Goal: Navigation & Orientation: Find specific page/section

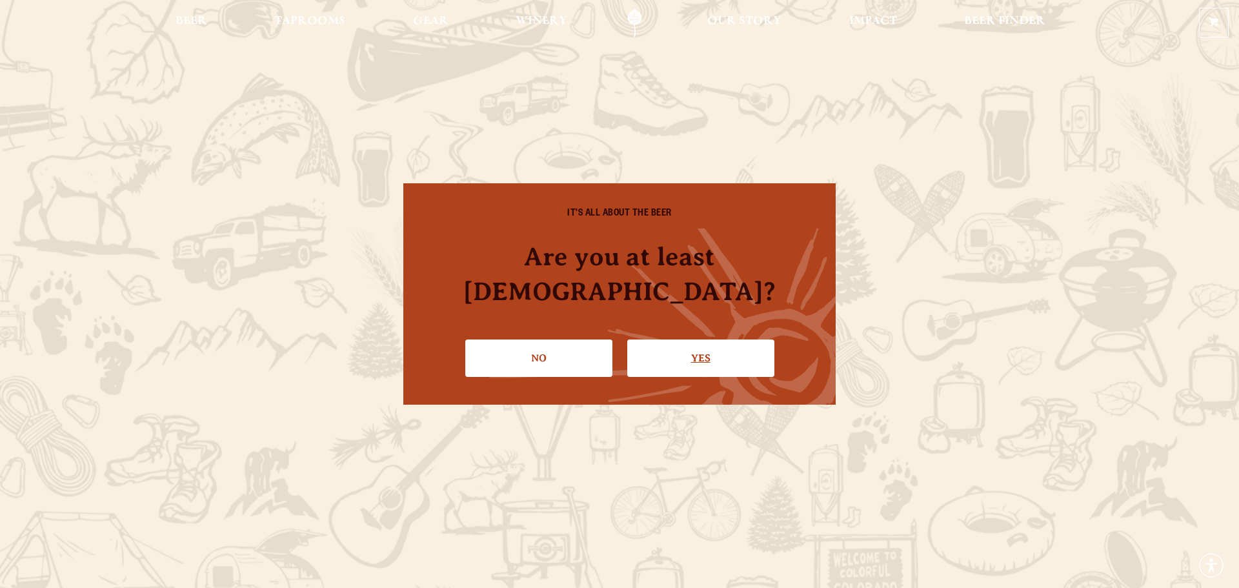
click at [704, 340] on link "Yes" at bounding box center [700, 358] width 147 height 37
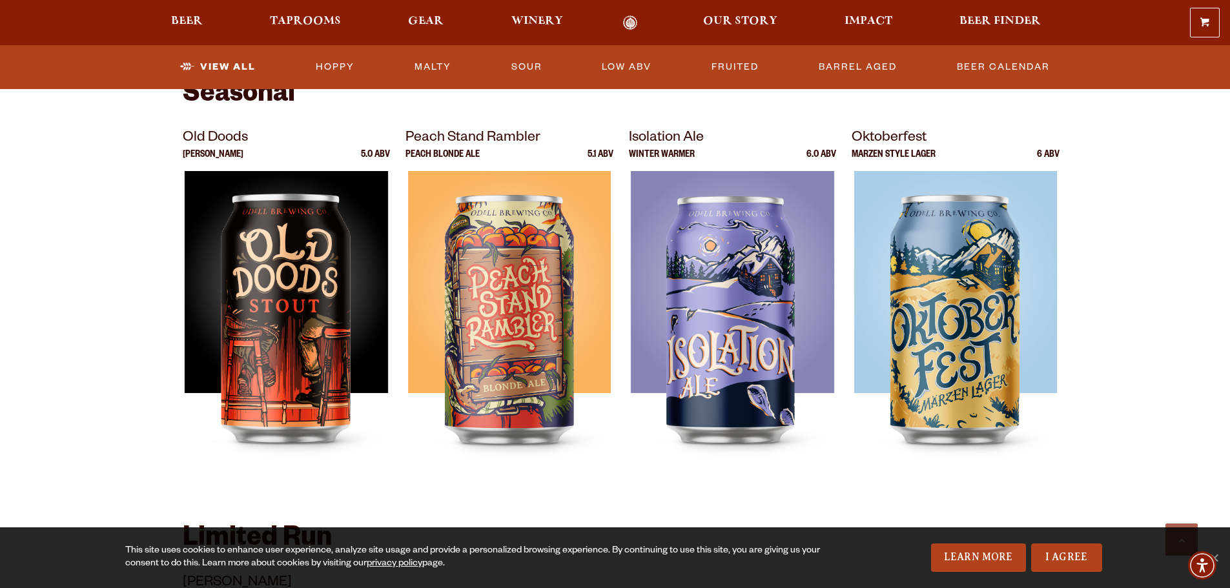
scroll to position [1743, 0]
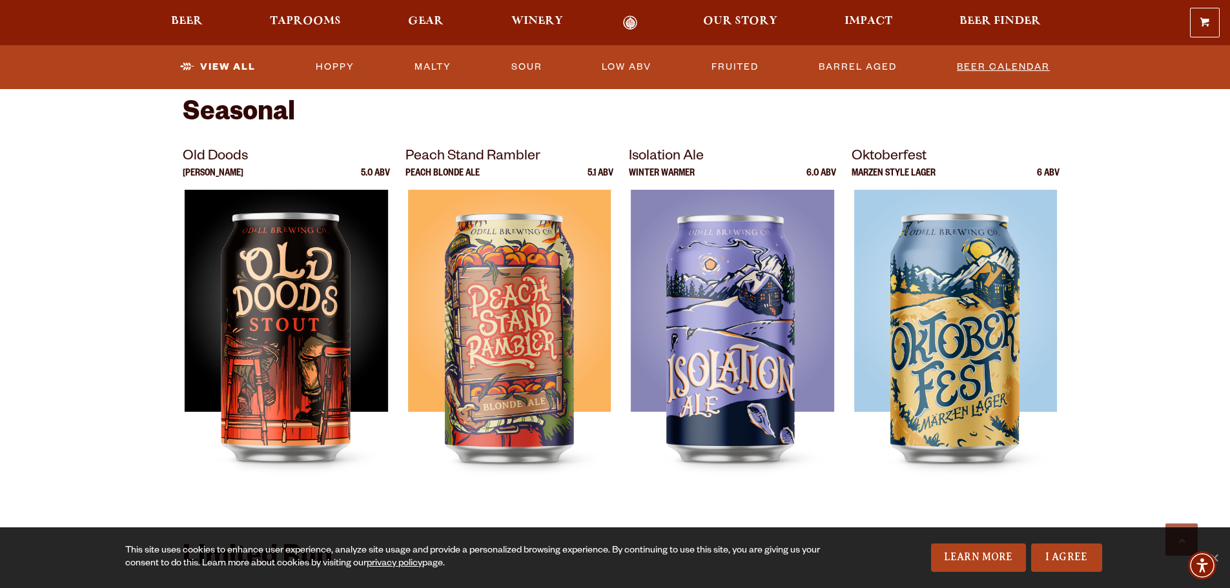
click at [717, 63] on link "Beer Calendar" at bounding box center [1003, 67] width 103 height 30
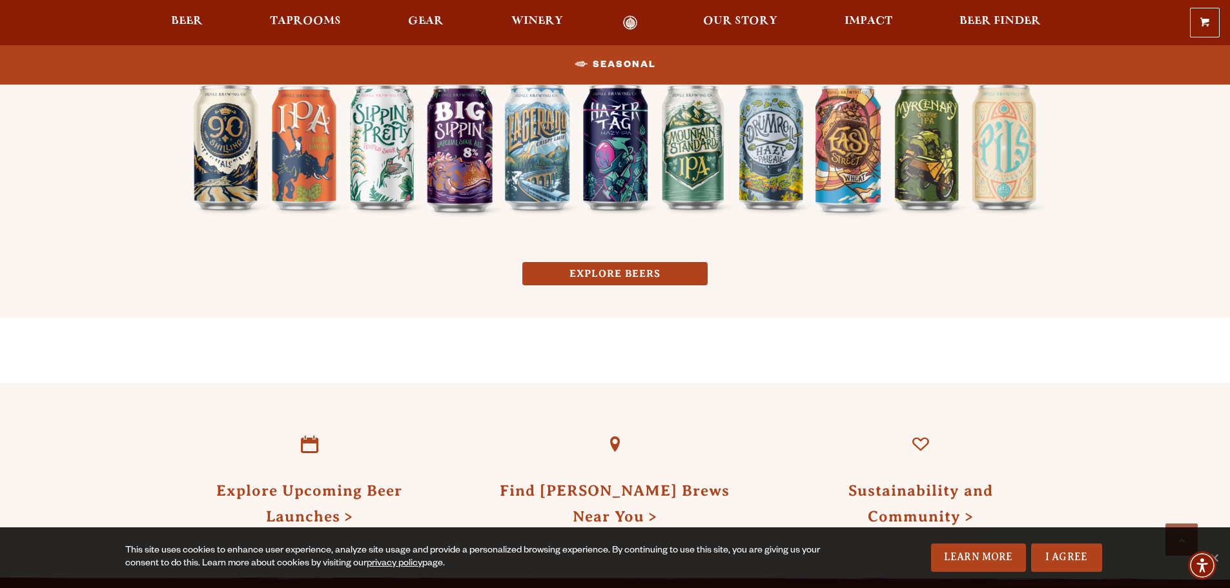
scroll to position [1227, 0]
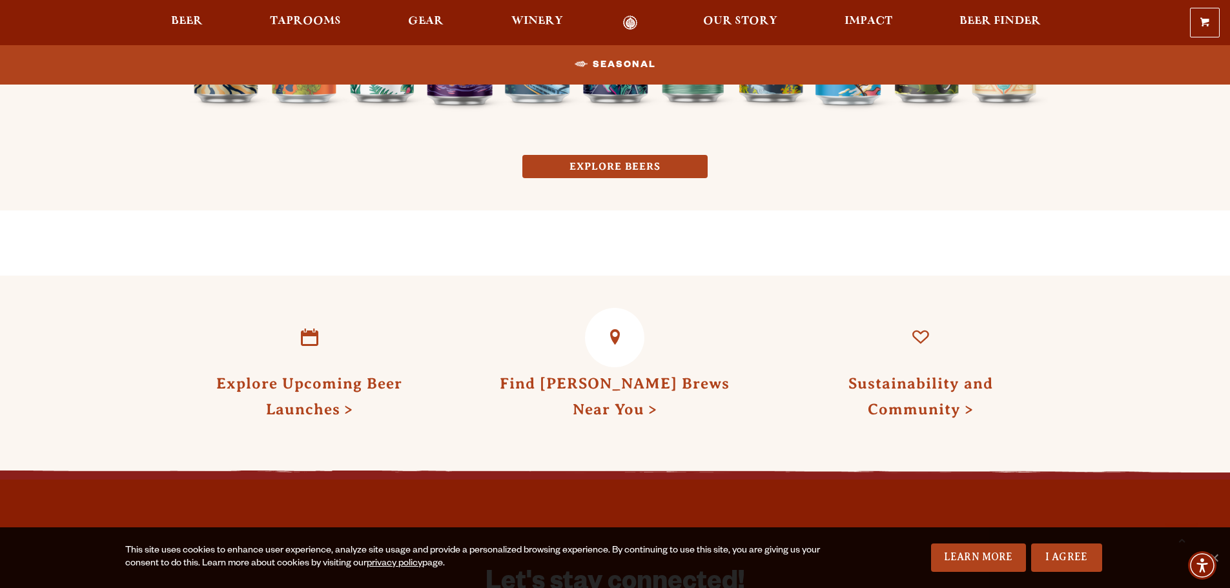
click at [639, 411] on link "Find Odell Brews Near You" at bounding box center [615, 396] width 230 height 43
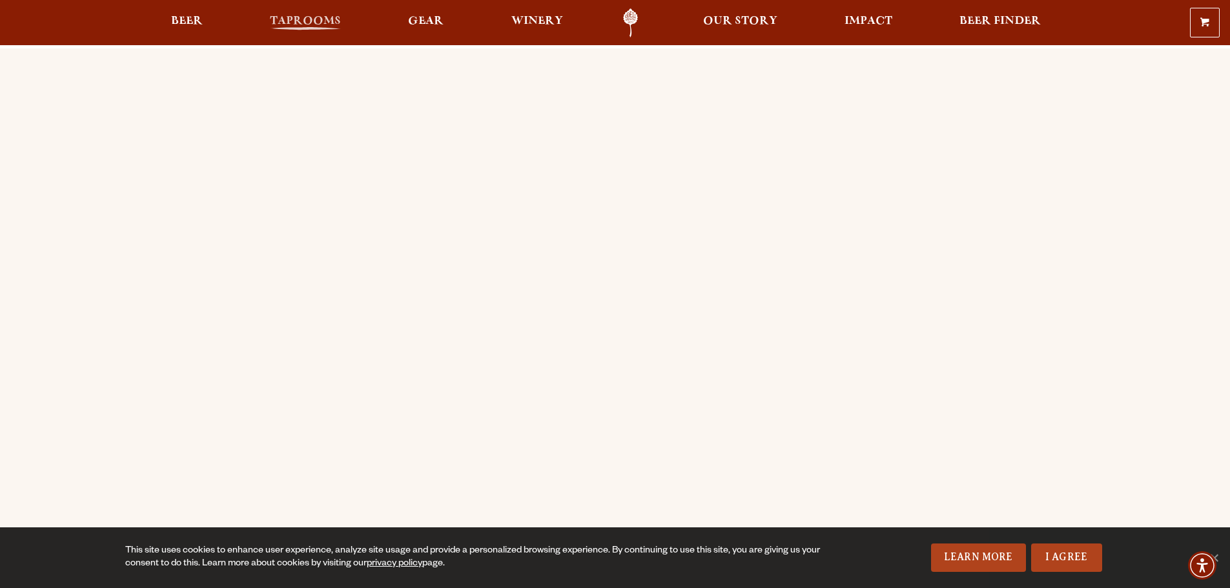
click at [301, 10] on link "Taprooms" at bounding box center [305, 22] width 88 height 29
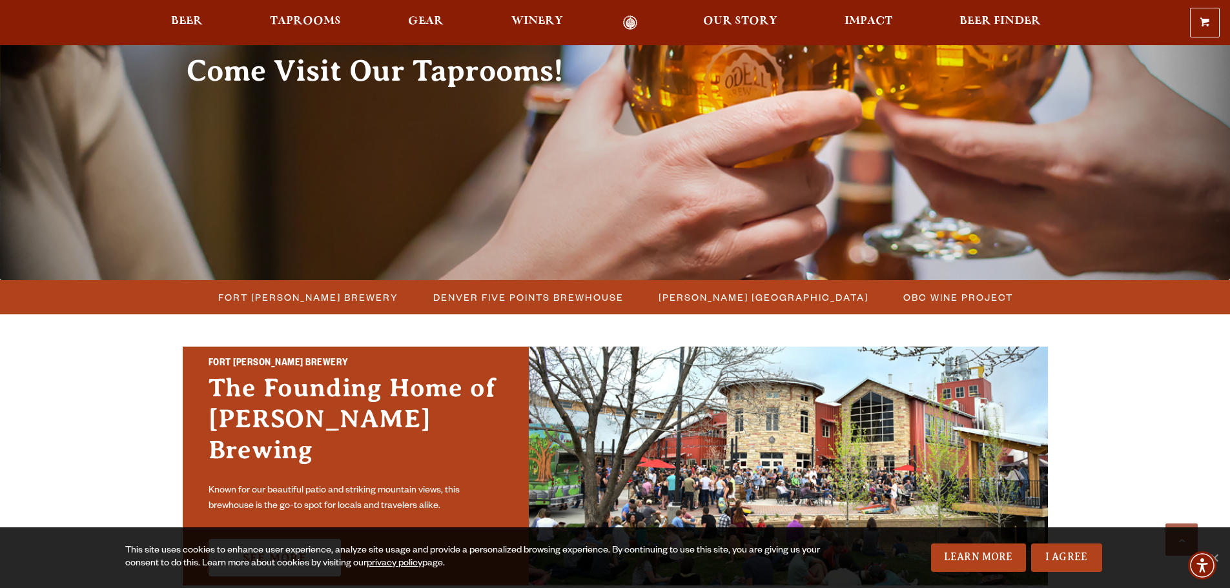
scroll to position [387, 0]
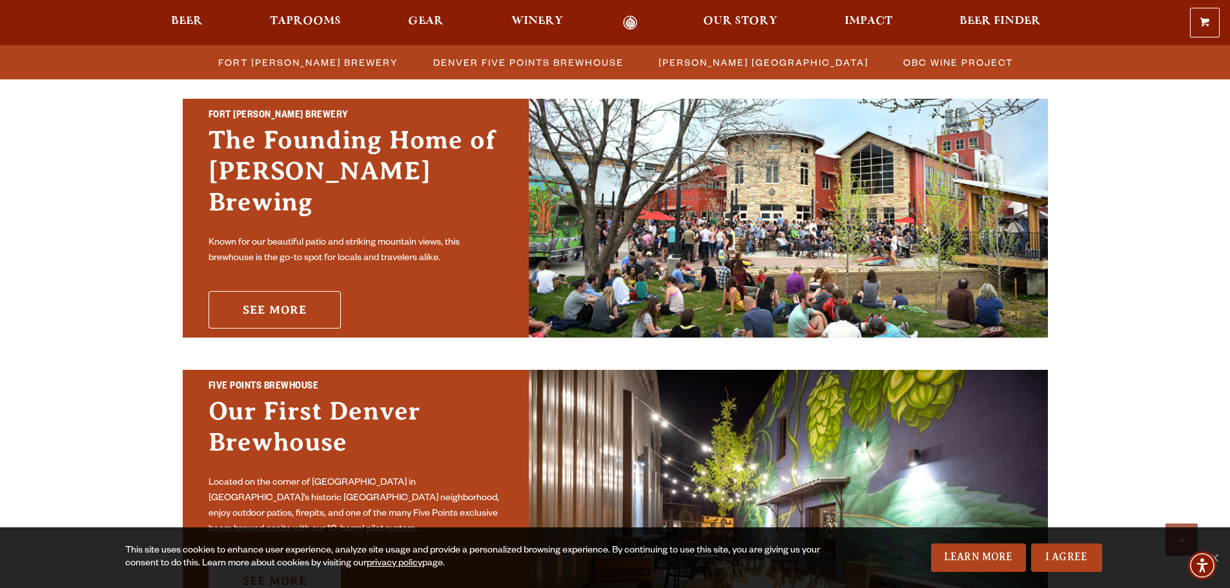
click at [291, 291] on link "See More" at bounding box center [275, 309] width 132 height 37
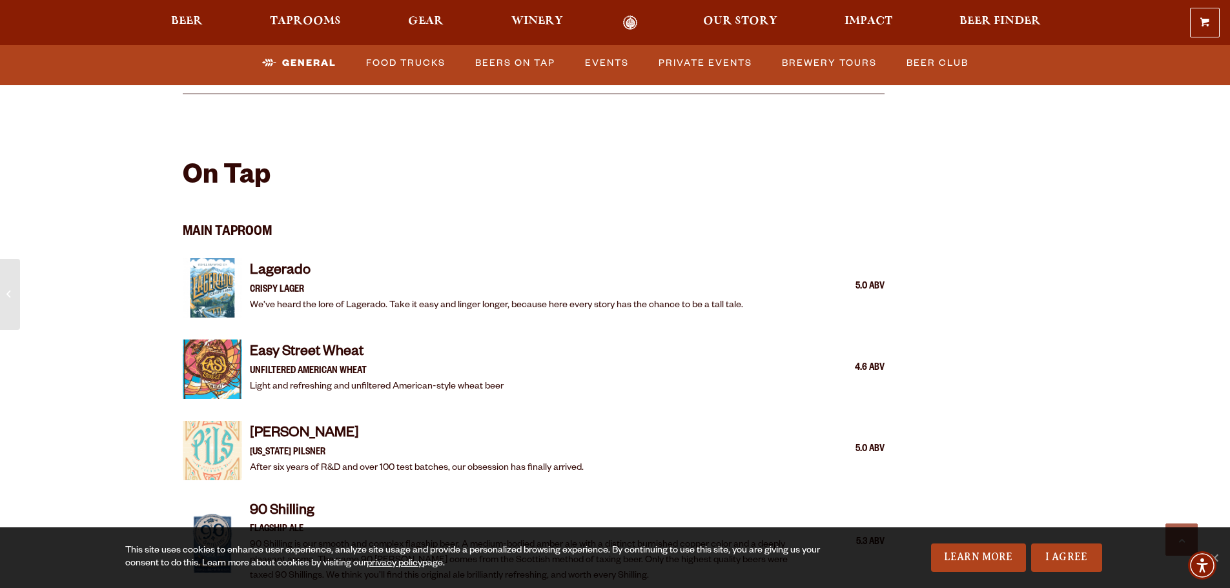
scroll to position [1291, 0]
